Goal: Subscribe to service/newsletter

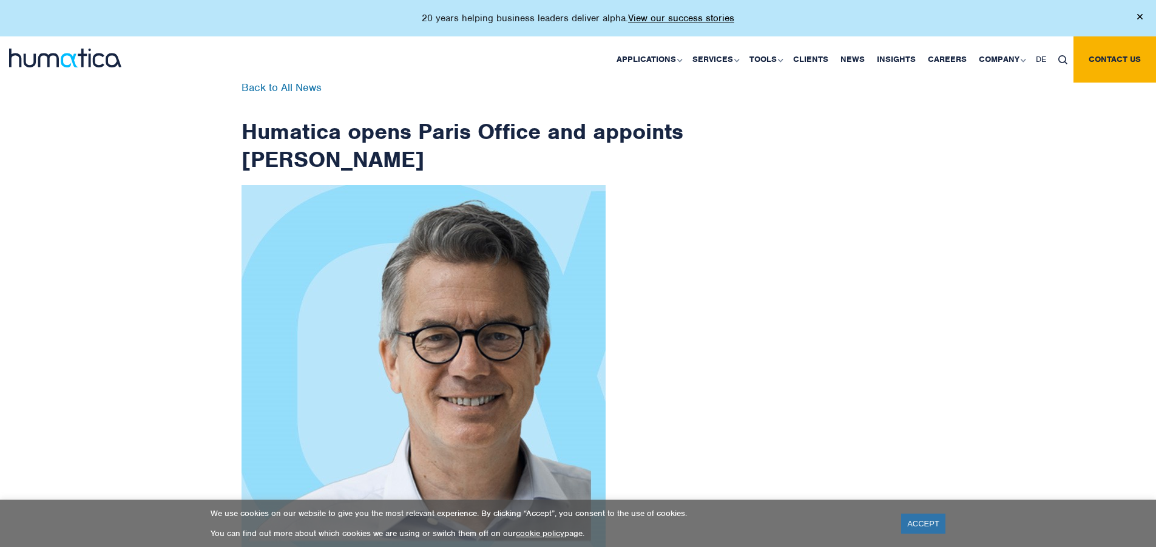
scroll to position [1936, 0]
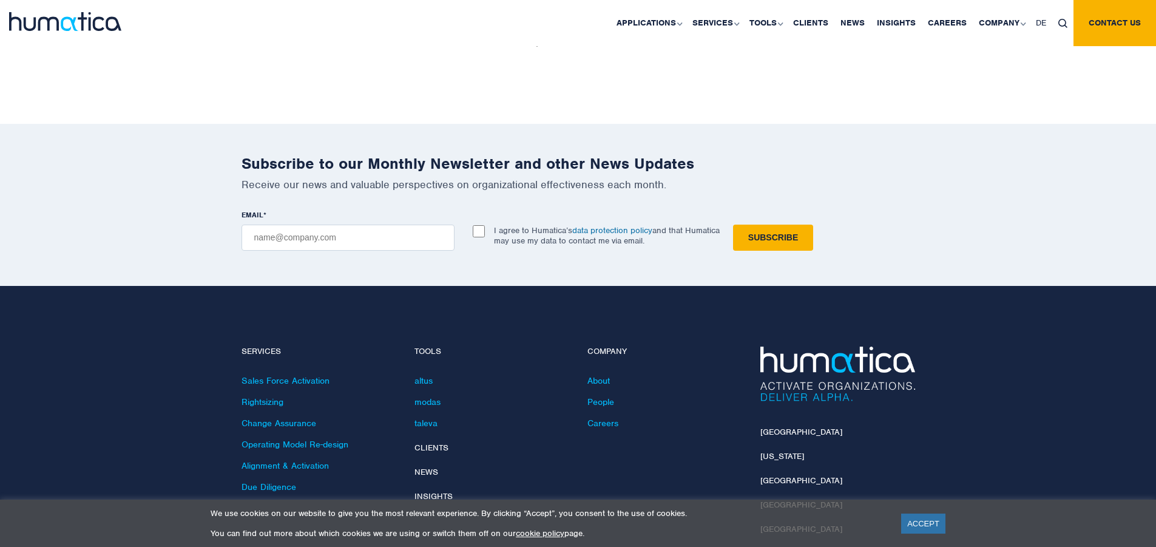
checkbox input "true"
type input "[EMAIL_ADDRESS][DOMAIN_NAME]"
click at [733, 225] on input "Subscribe" at bounding box center [773, 238] width 80 height 26
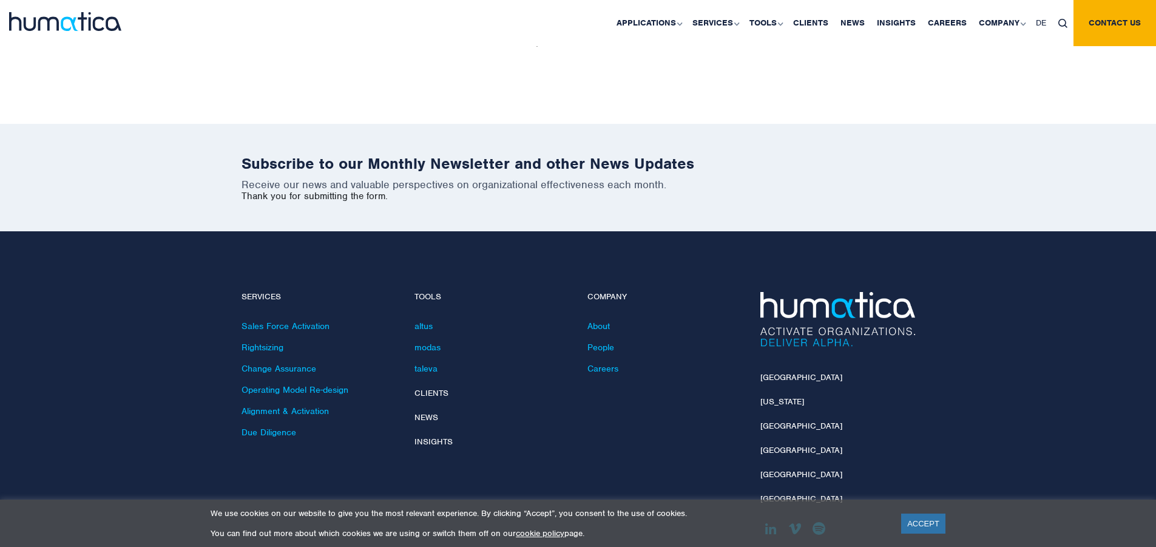
scroll to position [1882, 0]
